Goal: Information Seeking & Learning: Compare options

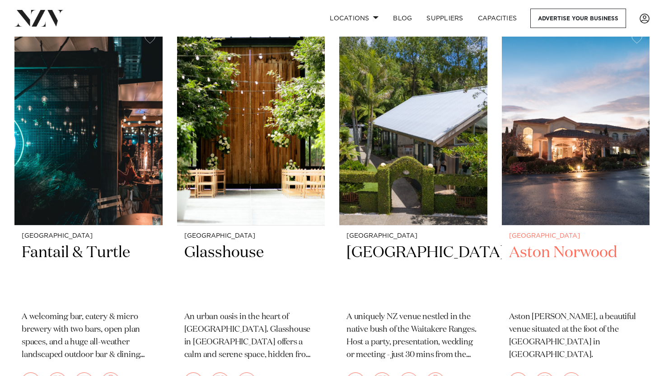
scroll to position [216, 0]
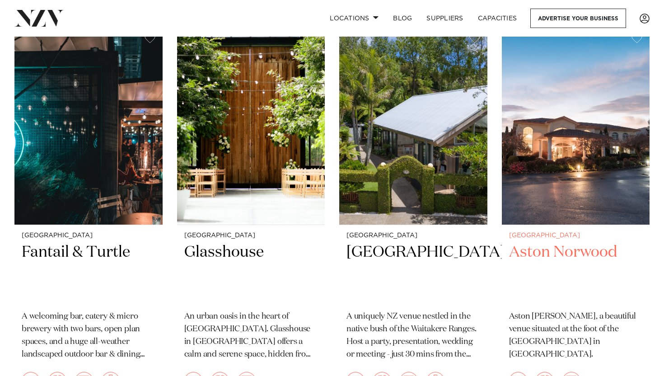
click at [562, 249] on h2 "Aston Norwood" at bounding box center [576, 272] width 134 height 61
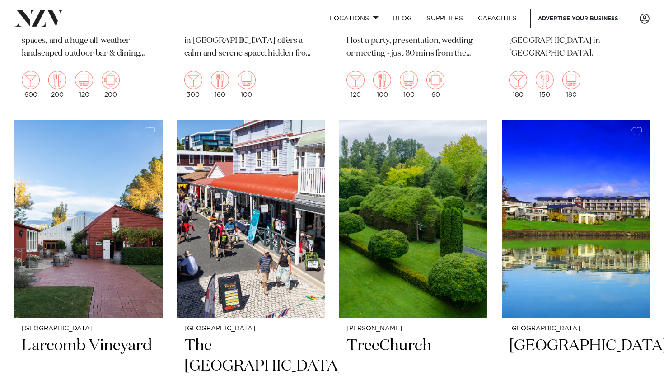
scroll to position [548, 0]
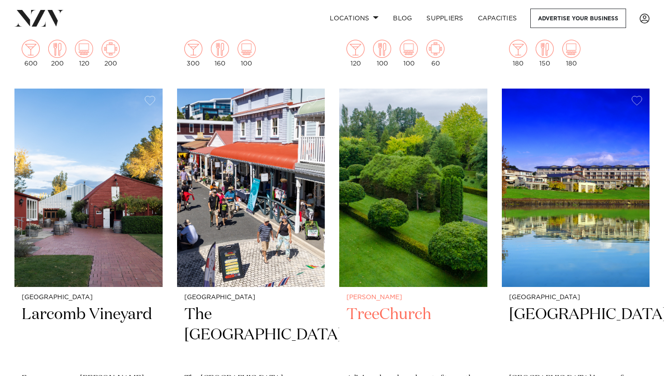
click at [383, 321] on h2 "TreeChurch" at bounding box center [414, 335] width 134 height 61
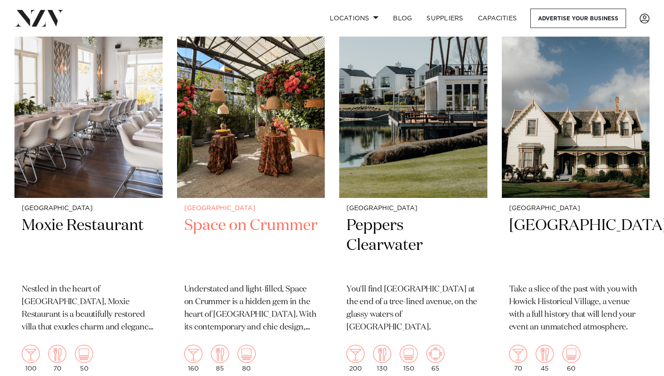
scroll to position [1030, 0]
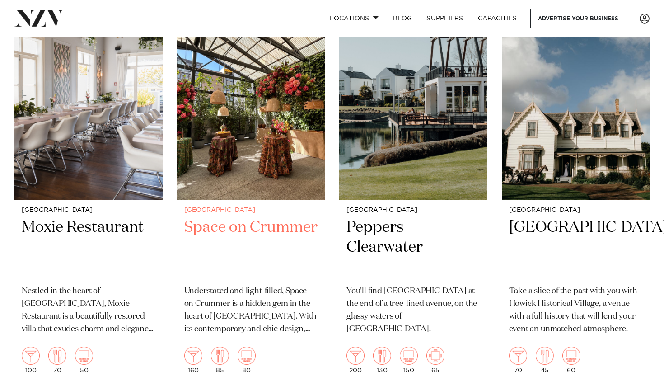
click at [254, 236] on h2 "Space on Crummer" at bounding box center [251, 247] width 134 height 61
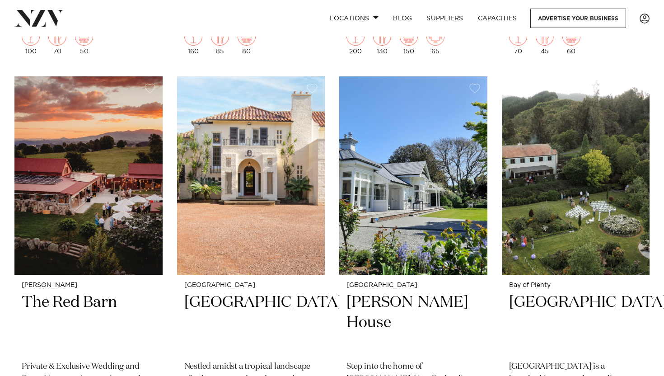
scroll to position [1362, 0]
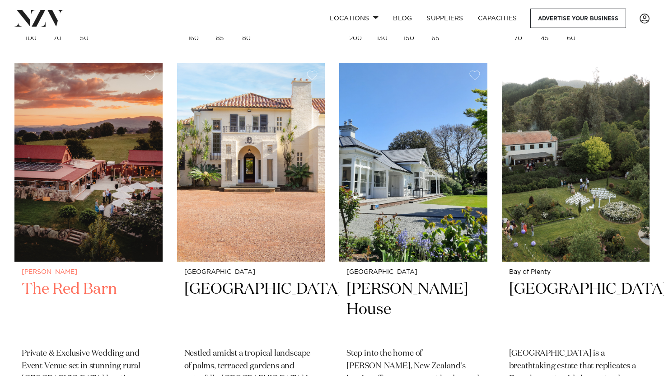
click at [79, 294] on h2 "The Red Barn" at bounding box center [89, 309] width 134 height 61
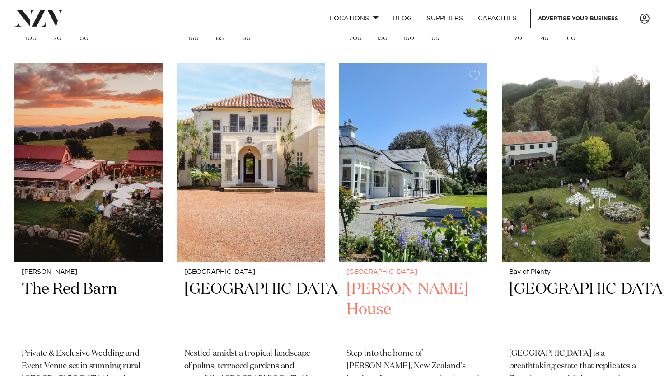
click at [369, 296] on h2 "Kate Sheppard House" at bounding box center [414, 309] width 134 height 61
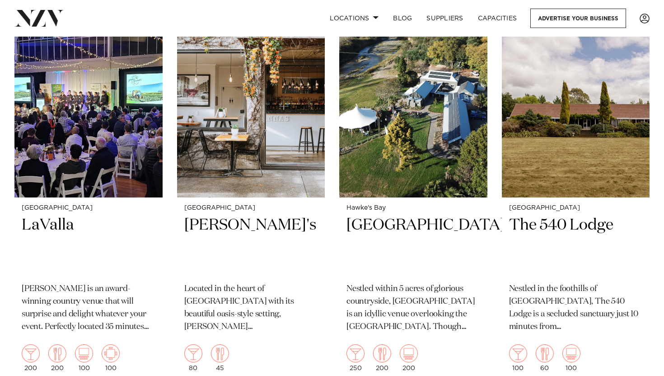
scroll to position [1824, 0]
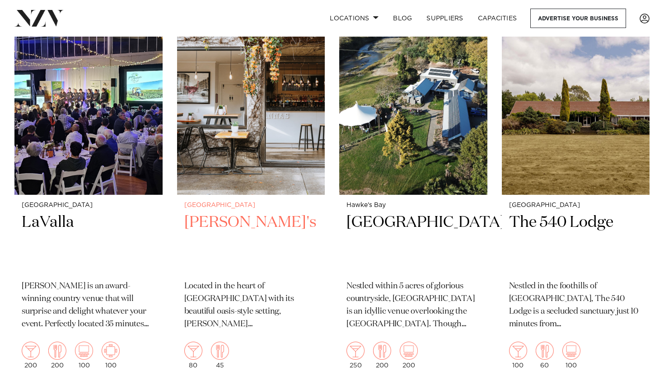
click at [211, 217] on h2 "[PERSON_NAME]'s" at bounding box center [251, 242] width 134 height 61
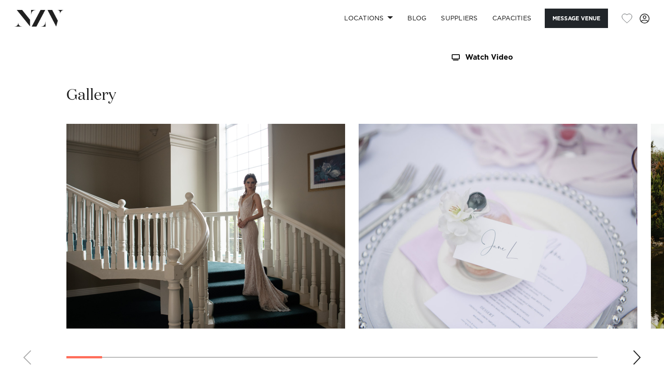
scroll to position [609, 0]
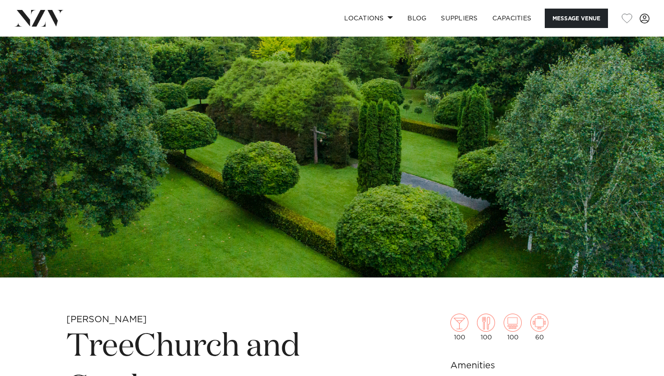
scroll to position [109, 0]
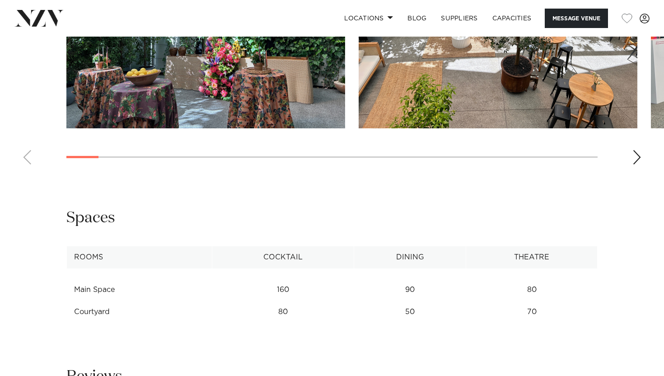
scroll to position [1021, 0]
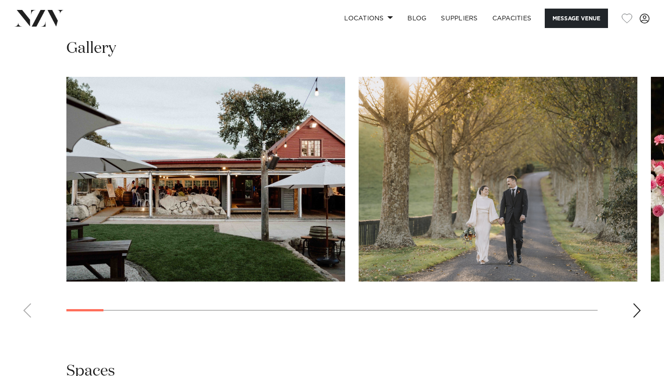
scroll to position [819, 0]
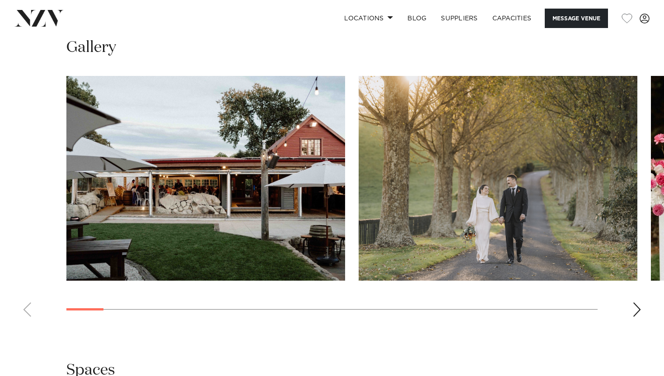
click at [636, 314] on div "Next slide" at bounding box center [637, 309] width 9 height 14
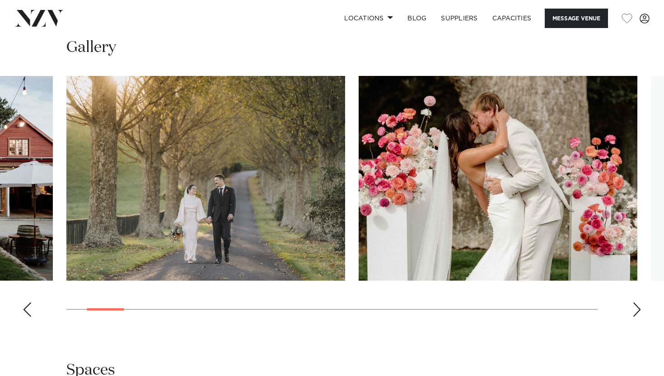
click at [636, 314] on div "Next slide" at bounding box center [637, 309] width 9 height 14
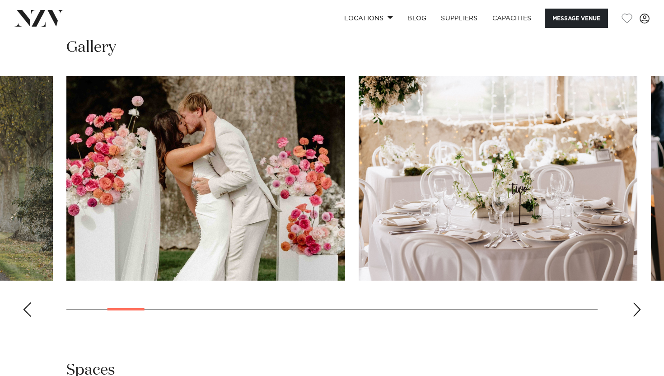
click at [636, 314] on div "Next slide" at bounding box center [637, 309] width 9 height 14
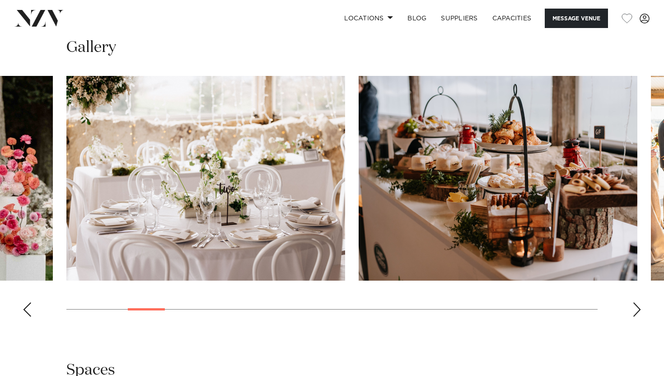
click at [636, 314] on div "Next slide" at bounding box center [637, 309] width 9 height 14
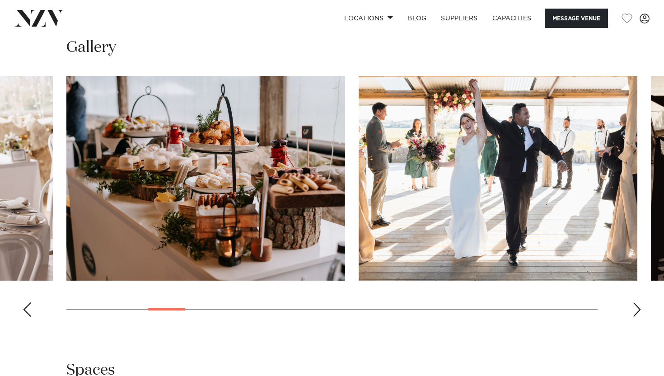
click at [636, 314] on div "Next slide" at bounding box center [637, 309] width 9 height 14
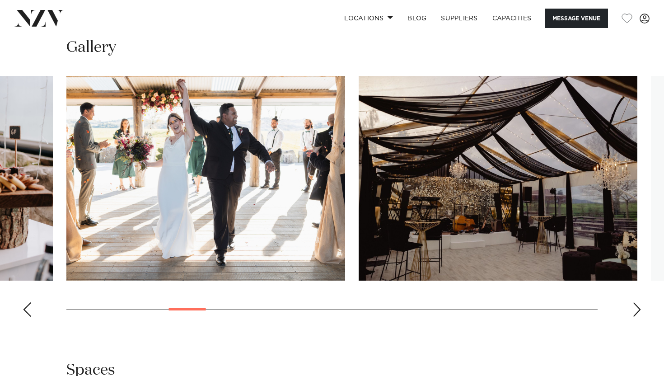
click at [636, 314] on div "Next slide" at bounding box center [637, 309] width 9 height 14
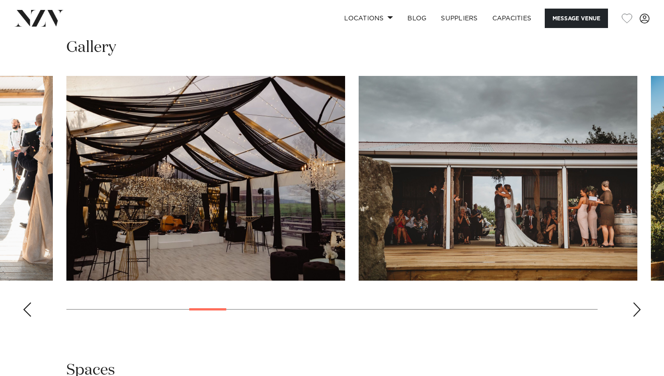
click at [636, 314] on div "Next slide" at bounding box center [637, 309] width 9 height 14
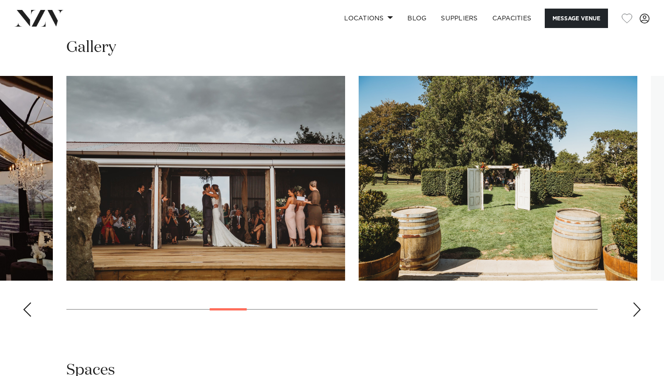
click at [636, 314] on div "Next slide" at bounding box center [637, 309] width 9 height 14
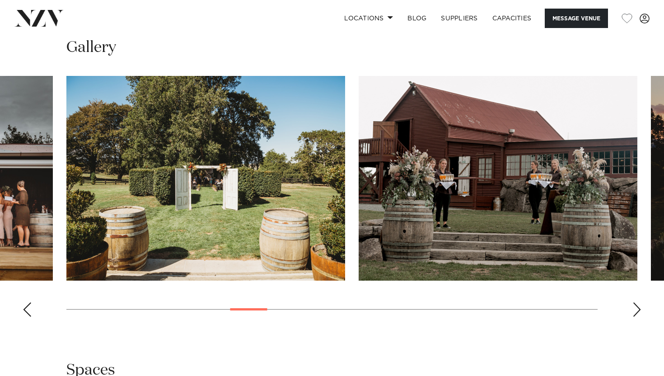
click at [636, 314] on div "Next slide" at bounding box center [637, 309] width 9 height 14
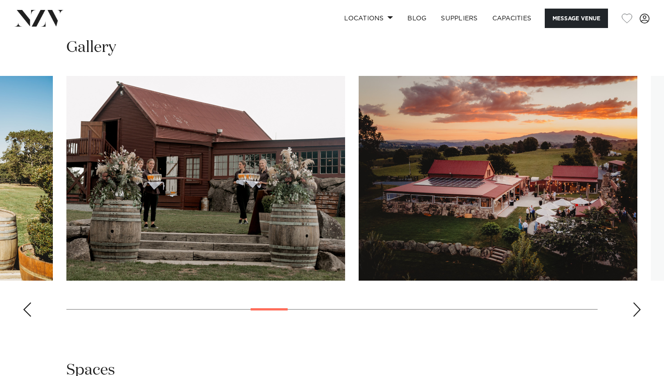
click at [636, 314] on div "Next slide" at bounding box center [637, 309] width 9 height 14
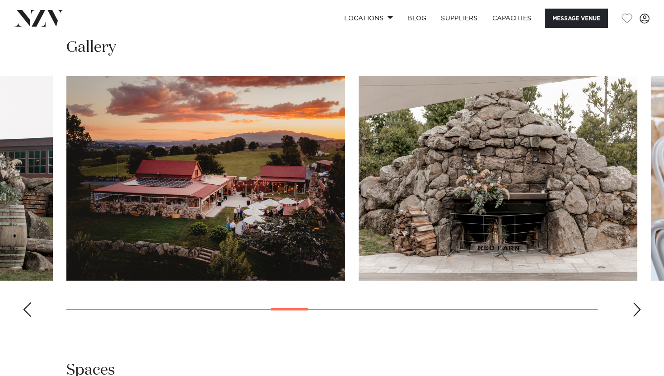
click at [636, 314] on div "Next slide" at bounding box center [637, 309] width 9 height 14
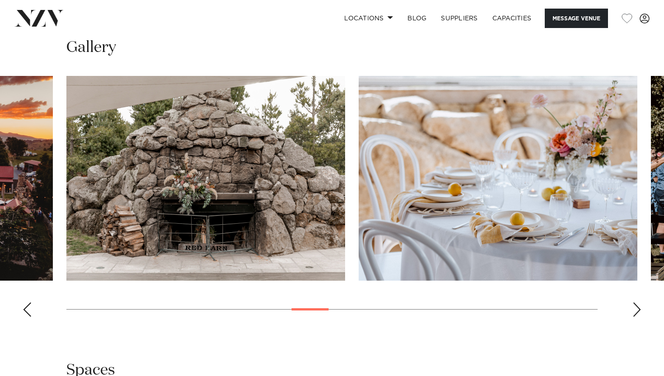
click at [636, 314] on div "Next slide" at bounding box center [637, 309] width 9 height 14
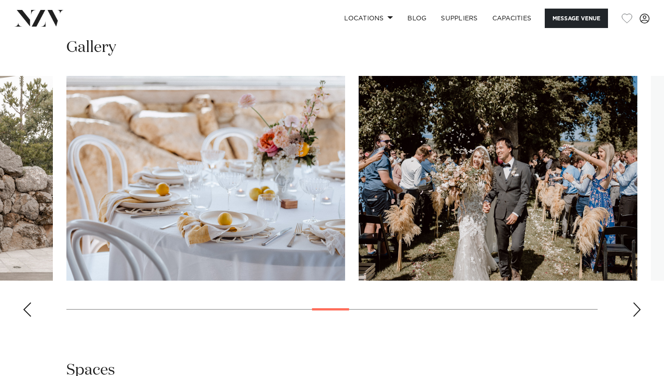
click at [636, 314] on div "Next slide" at bounding box center [637, 309] width 9 height 14
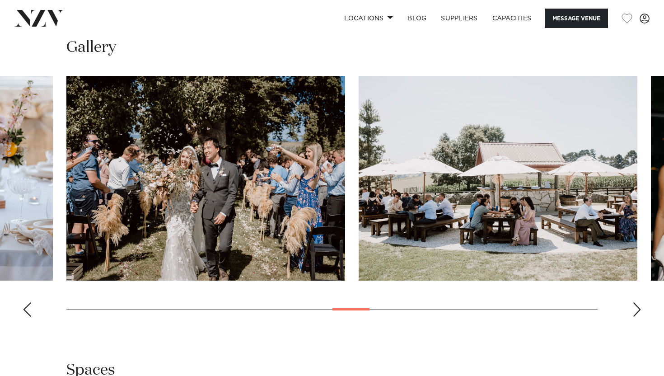
click at [636, 314] on div "Next slide" at bounding box center [637, 309] width 9 height 14
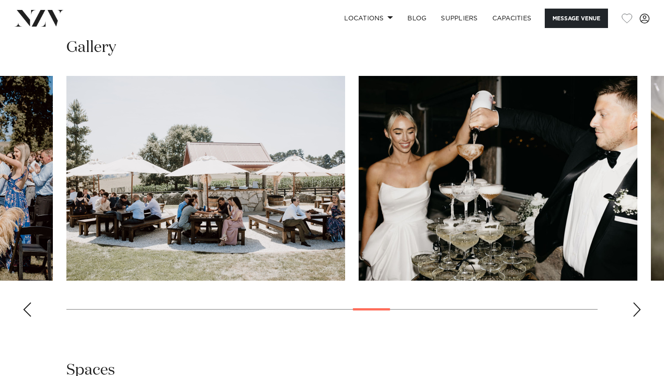
click at [636, 314] on div "Next slide" at bounding box center [637, 309] width 9 height 14
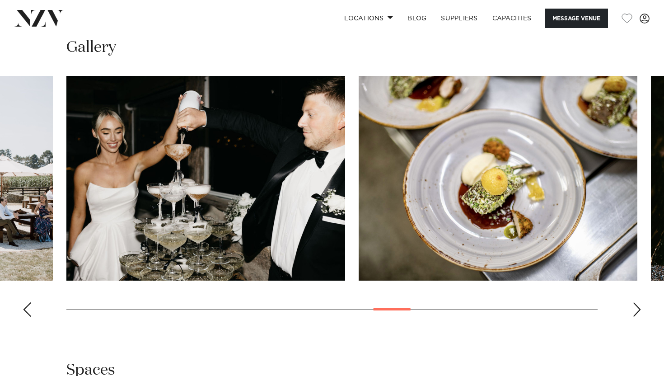
click at [636, 314] on div "Next slide" at bounding box center [637, 309] width 9 height 14
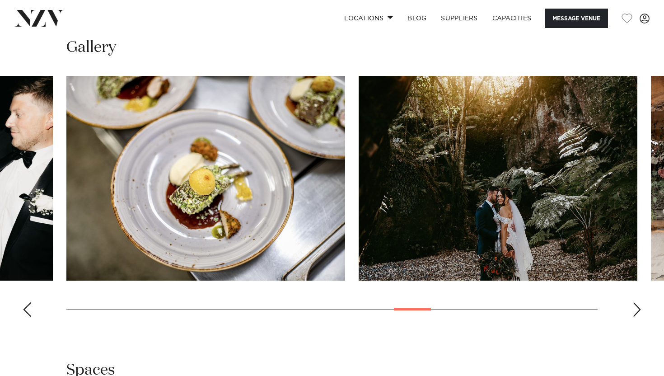
click at [636, 314] on div "Next slide" at bounding box center [637, 309] width 9 height 14
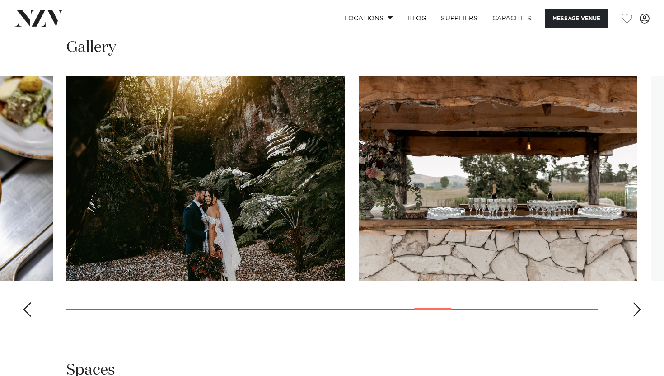
click at [636, 314] on div "Next slide" at bounding box center [637, 309] width 9 height 14
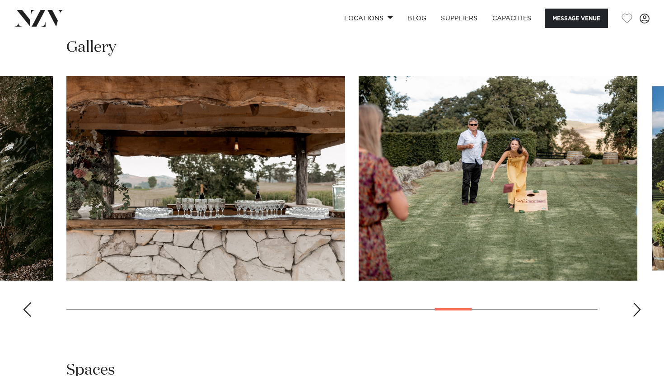
click at [636, 314] on div "Next slide" at bounding box center [637, 309] width 9 height 14
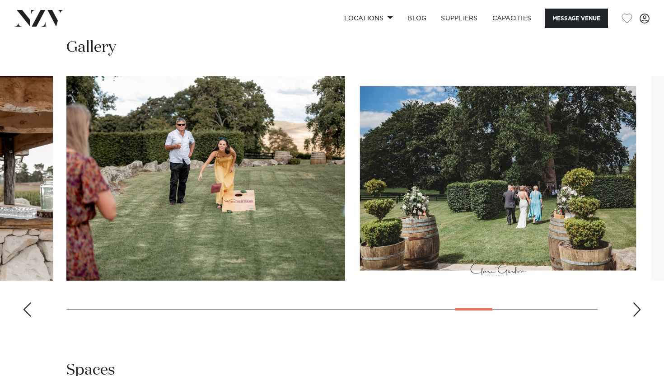
click at [636, 314] on div "Next slide" at bounding box center [637, 309] width 9 height 14
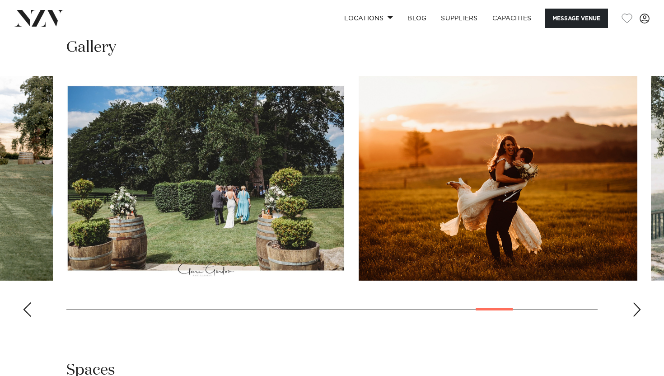
click at [636, 314] on div "Next slide" at bounding box center [637, 309] width 9 height 14
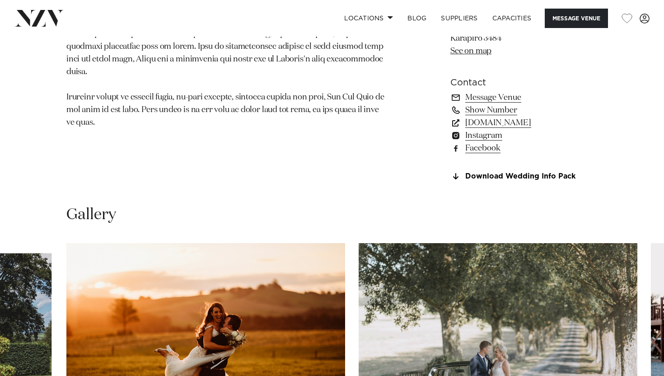
scroll to position [419, 0]
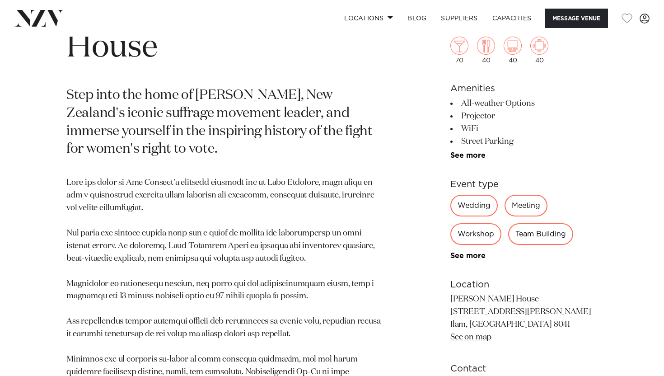
scroll to position [418, 0]
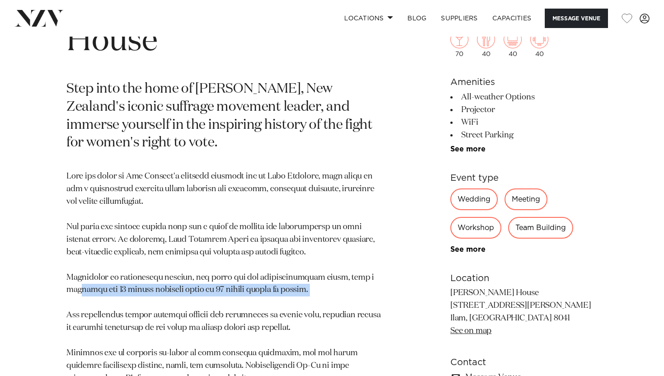
drag, startPoint x: 81, startPoint y: 246, endPoint x: 300, endPoint y: 250, distance: 218.8
click at [300, 250] on p at bounding box center [226, 315] width 320 height 290
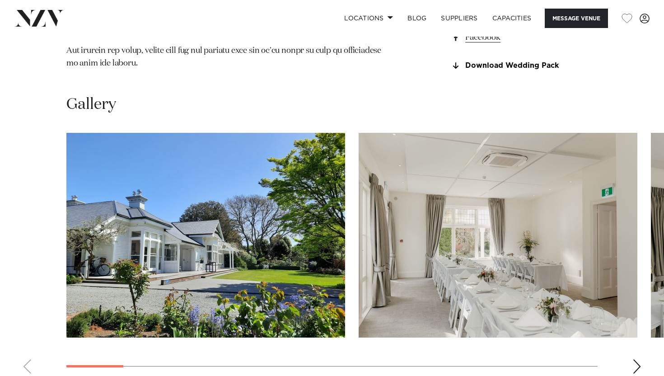
scroll to position [815, 0]
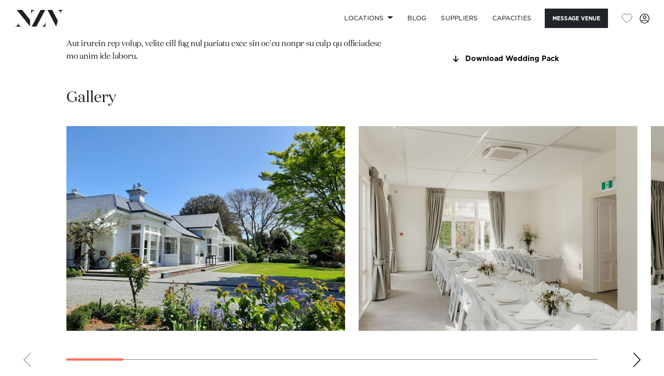
click at [643, 307] on swiper-container at bounding box center [332, 250] width 664 height 248
click at [640, 353] on div "Next slide" at bounding box center [637, 360] width 9 height 14
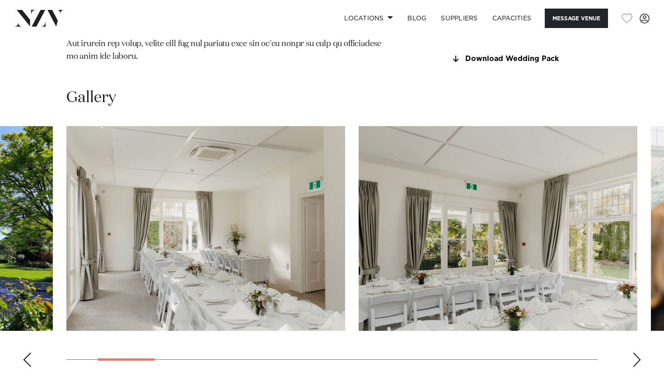
click at [640, 353] on div "Next slide" at bounding box center [637, 360] width 9 height 14
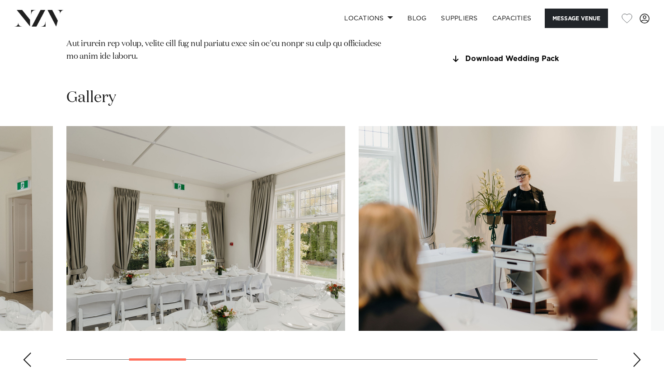
click at [640, 353] on div "Next slide" at bounding box center [637, 360] width 9 height 14
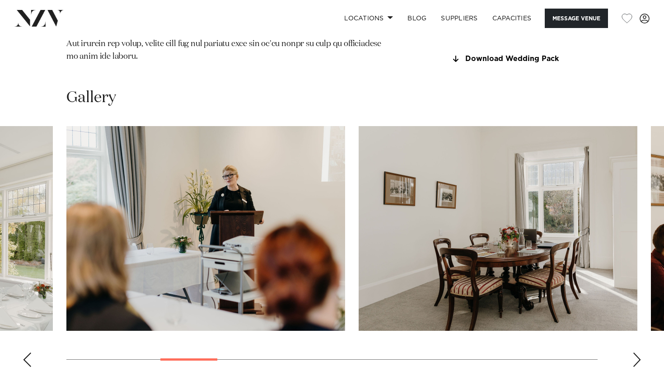
click at [640, 353] on div "Next slide" at bounding box center [637, 360] width 9 height 14
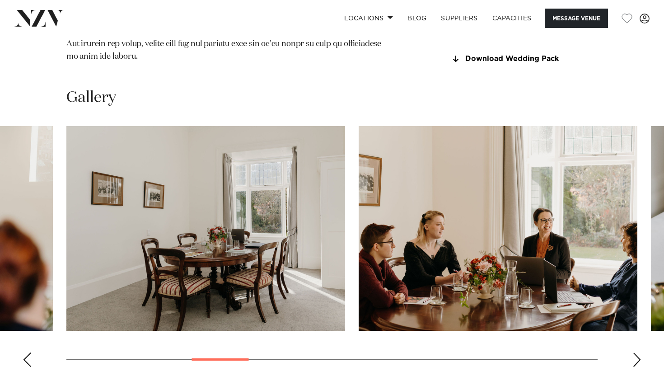
click at [640, 353] on div "Next slide" at bounding box center [637, 360] width 9 height 14
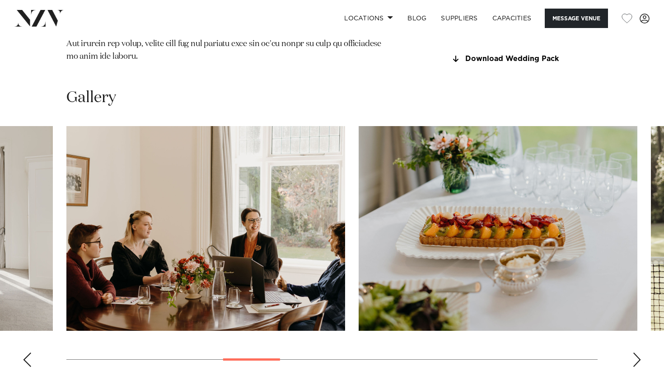
click at [640, 353] on div "Next slide" at bounding box center [637, 360] width 9 height 14
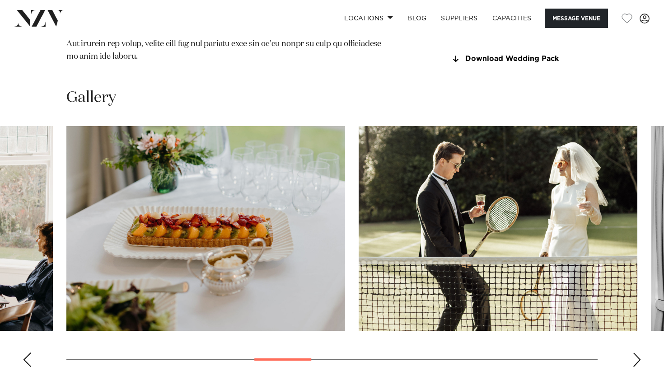
click at [640, 353] on div "Next slide" at bounding box center [637, 360] width 9 height 14
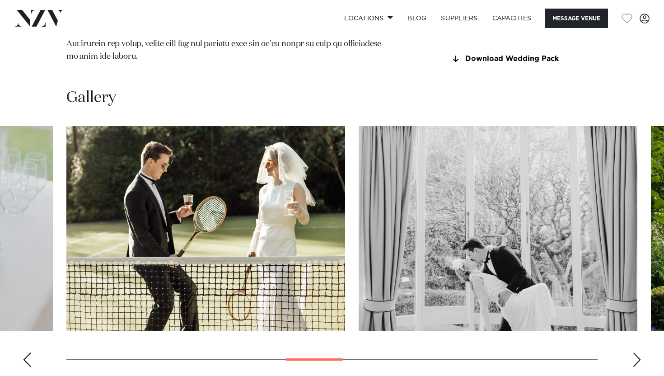
click at [640, 353] on div "Next slide" at bounding box center [637, 360] width 9 height 14
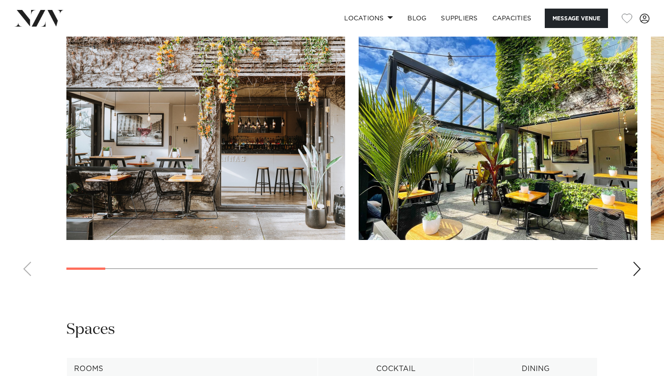
scroll to position [901, 0]
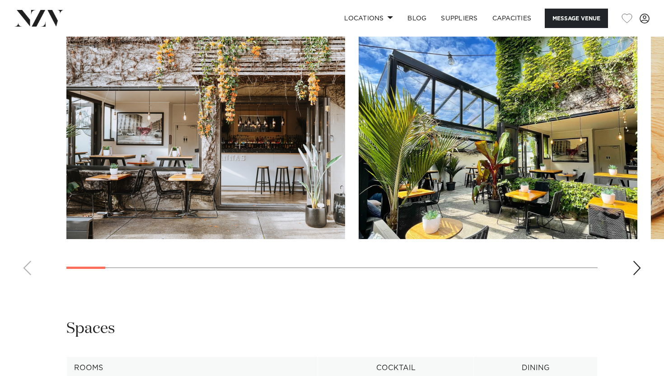
click at [640, 275] on div "Next slide" at bounding box center [637, 268] width 9 height 14
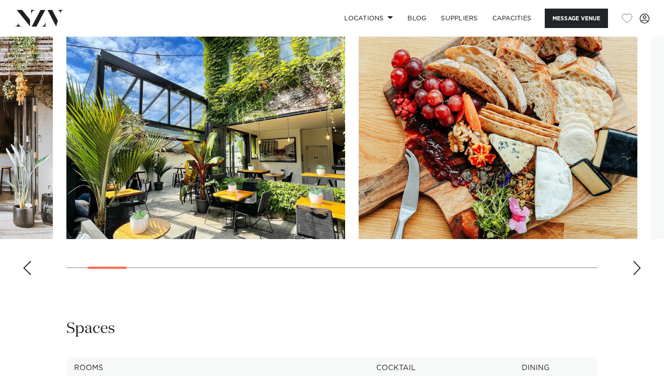
click at [640, 275] on div "Next slide" at bounding box center [637, 268] width 9 height 14
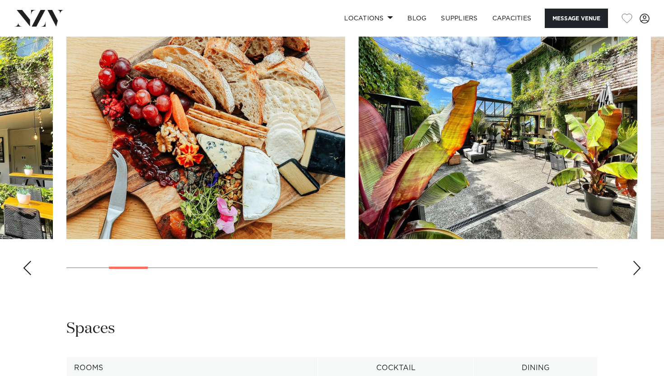
click at [640, 275] on div "Next slide" at bounding box center [637, 268] width 9 height 14
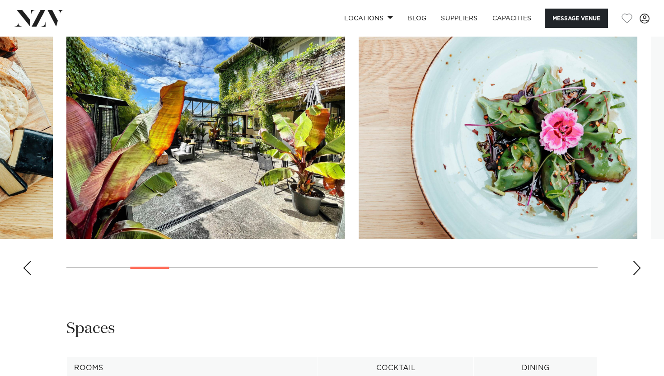
click at [640, 275] on div "Next slide" at bounding box center [637, 268] width 9 height 14
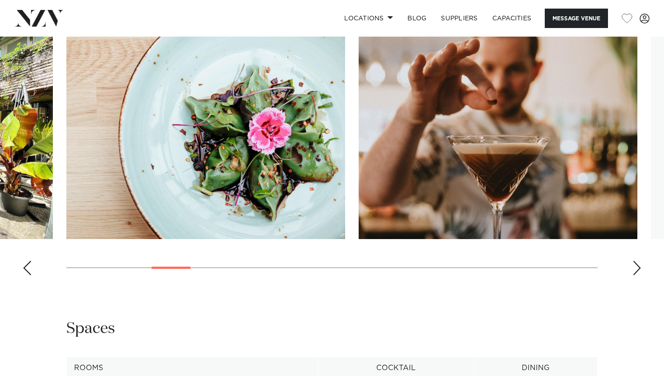
click at [640, 275] on div "Next slide" at bounding box center [637, 268] width 9 height 14
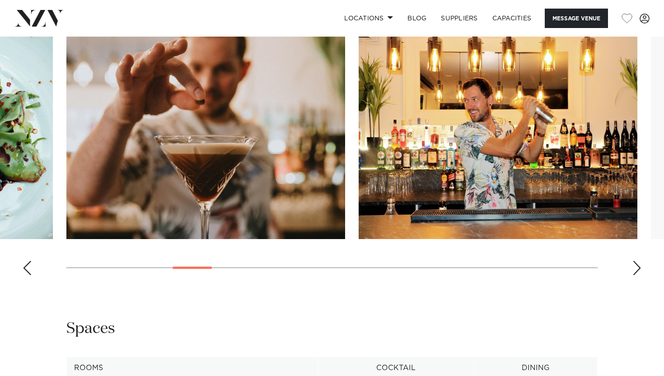
click at [640, 275] on div "Next slide" at bounding box center [637, 268] width 9 height 14
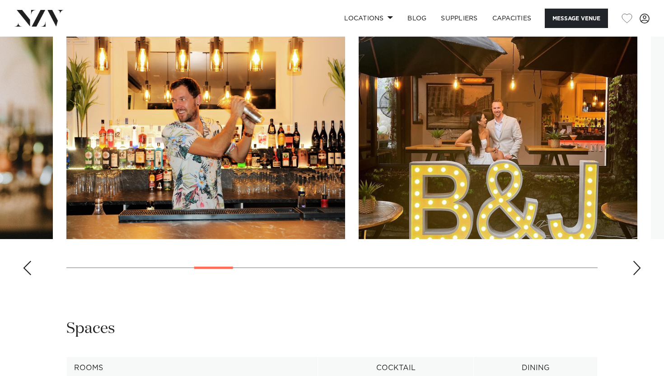
click at [640, 275] on div "Next slide" at bounding box center [637, 268] width 9 height 14
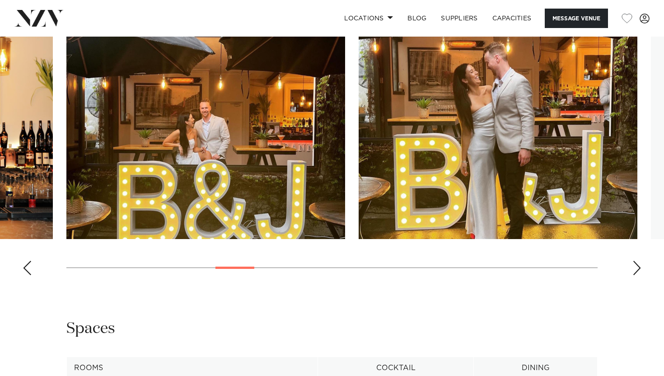
click at [640, 275] on div "Next slide" at bounding box center [637, 268] width 9 height 14
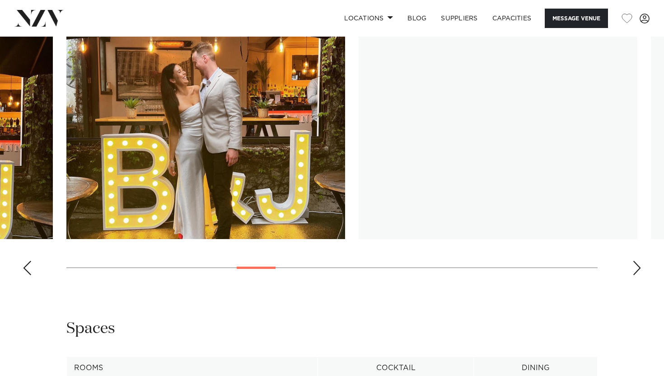
click at [640, 275] on div "Next slide" at bounding box center [637, 268] width 9 height 14
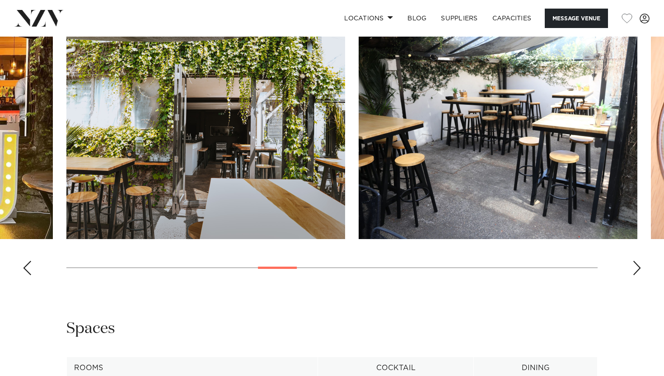
click at [640, 275] on div "Next slide" at bounding box center [637, 268] width 9 height 14
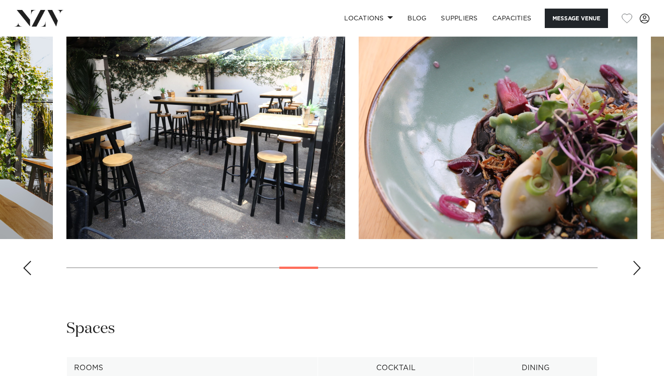
click at [640, 275] on div "Next slide" at bounding box center [637, 268] width 9 height 14
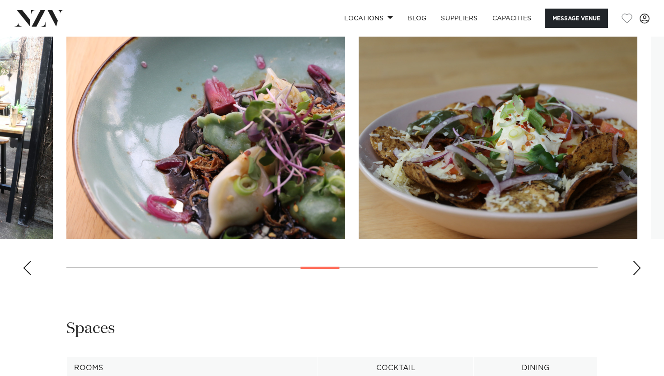
click at [640, 275] on div "Next slide" at bounding box center [637, 268] width 9 height 14
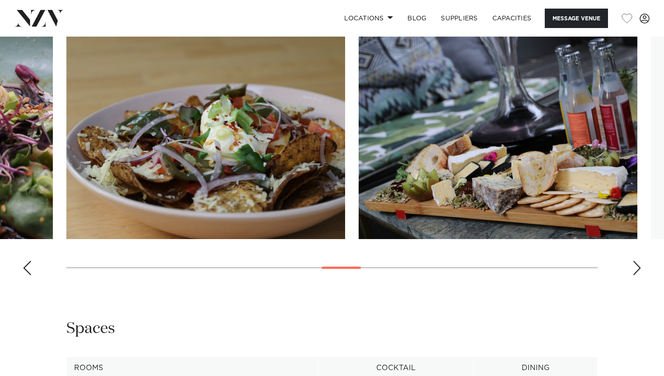
click at [640, 275] on div "Next slide" at bounding box center [637, 268] width 9 height 14
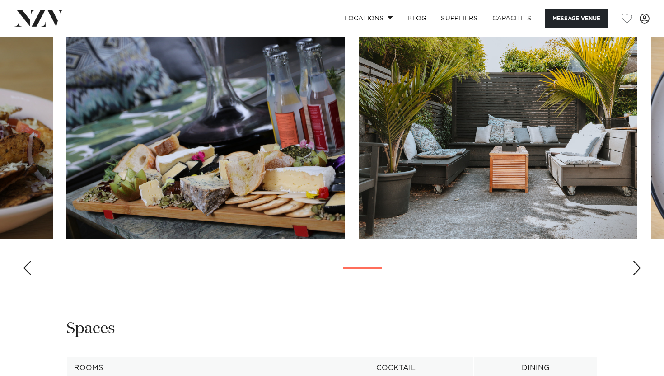
click at [640, 275] on div "Next slide" at bounding box center [637, 268] width 9 height 14
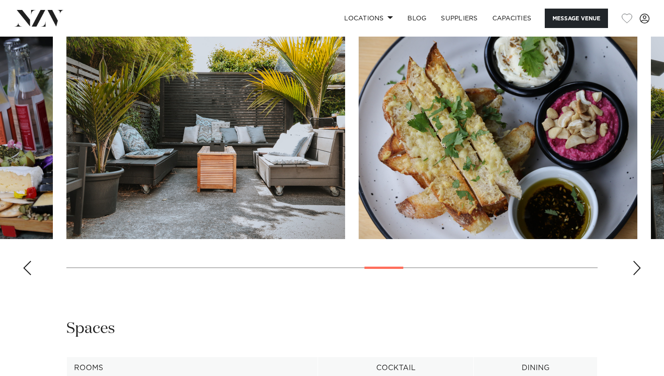
click at [640, 275] on div "Next slide" at bounding box center [637, 268] width 9 height 14
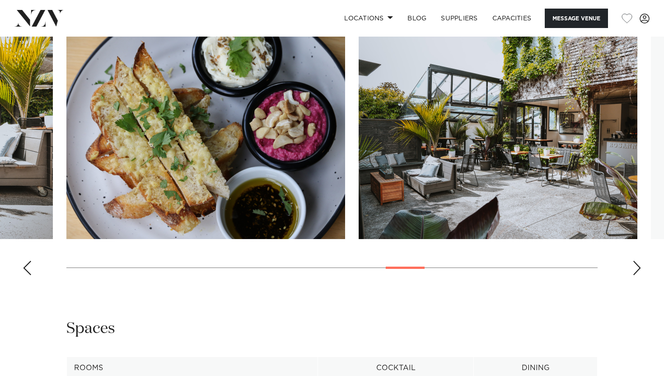
click at [640, 275] on div "Next slide" at bounding box center [637, 268] width 9 height 14
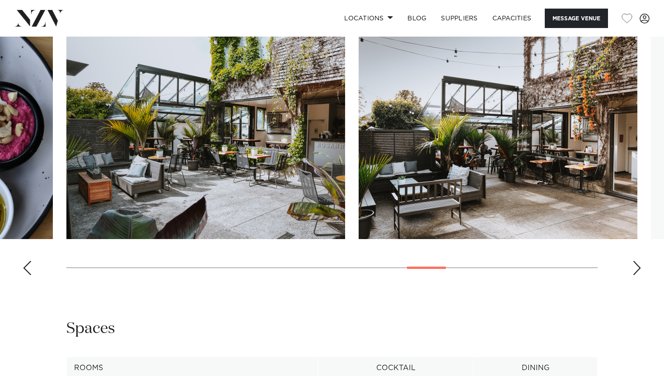
click at [640, 275] on div "Next slide" at bounding box center [637, 268] width 9 height 14
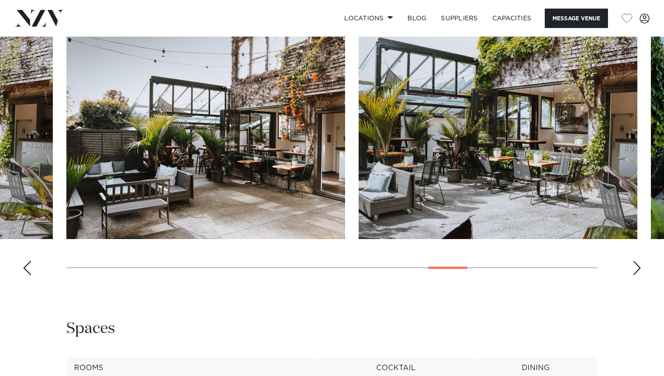
click at [640, 275] on div "Next slide" at bounding box center [637, 268] width 9 height 14
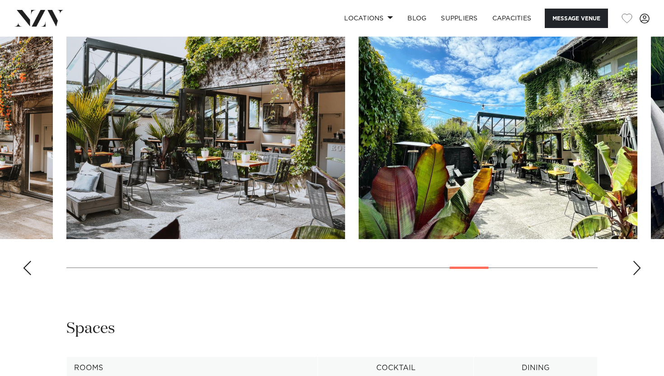
click at [640, 275] on div "Next slide" at bounding box center [637, 268] width 9 height 14
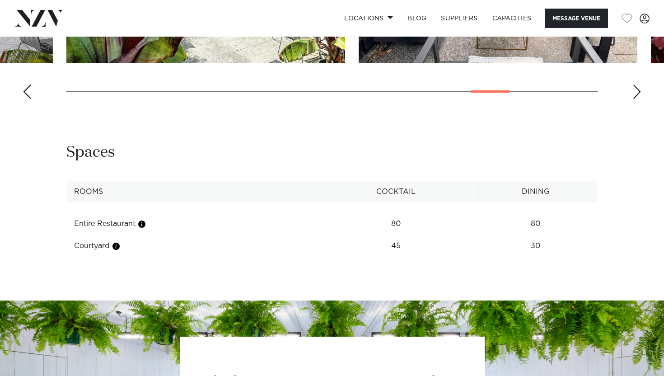
scroll to position [799, 0]
